Goal: Find specific page/section: Find specific page/section

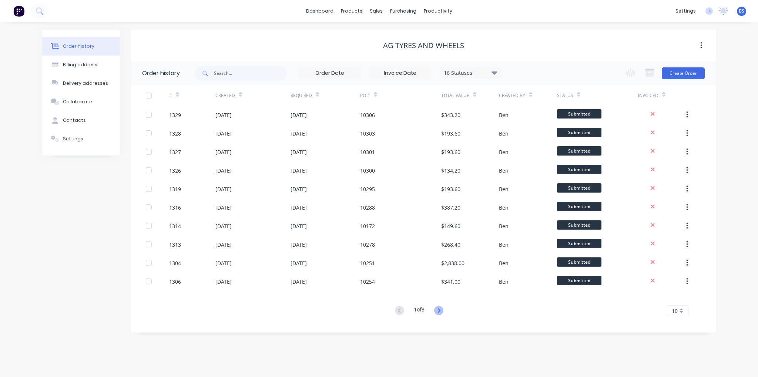
click at [441, 309] on icon at bounding box center [438, 310] width 9 height 9
click at [333, 7] on link "dashboard" at bounding box center [319, 11] width 35 height 11
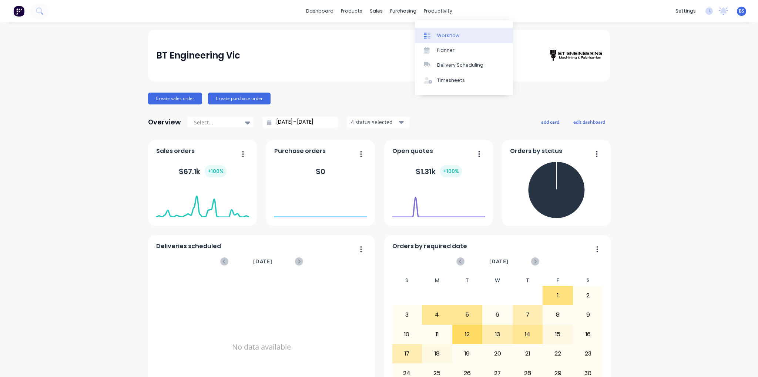
click at [449, 34] on div "Workflow" at bounding box center [448, 35] width 22 height 7
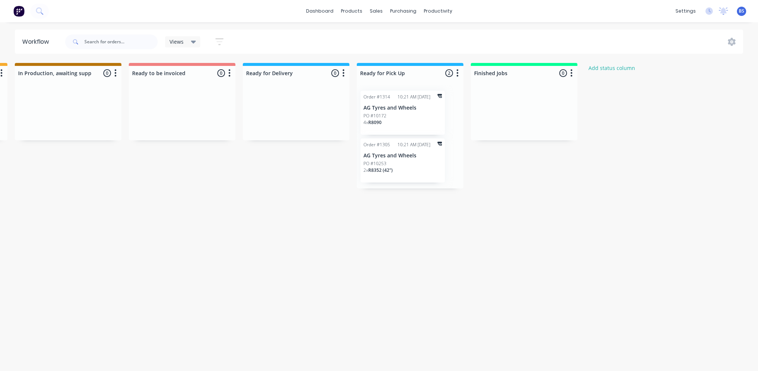
scroll to position [0, 476]
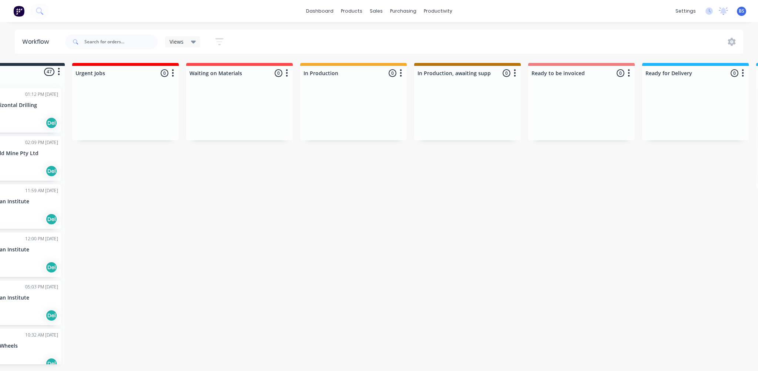
scroll to position [0, 476]
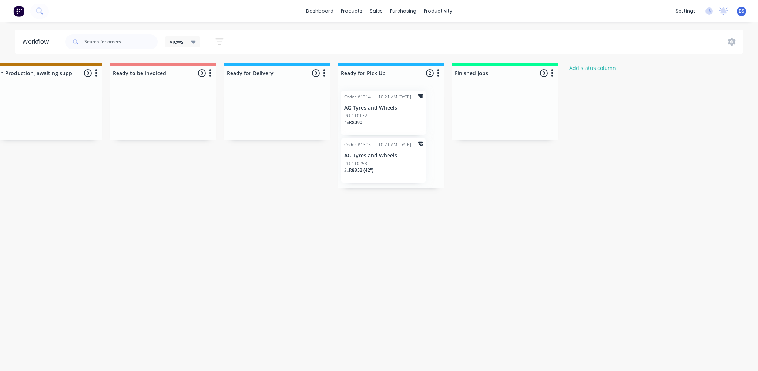
click at [435, 282] on div "Submitted 47 Status colour #273444 hex #273444 Save Cancel Summaries Total orde…" at bounding box center [135, 213] width 1234 height 301
